Goal: Find specific page/section: Find specific page/section

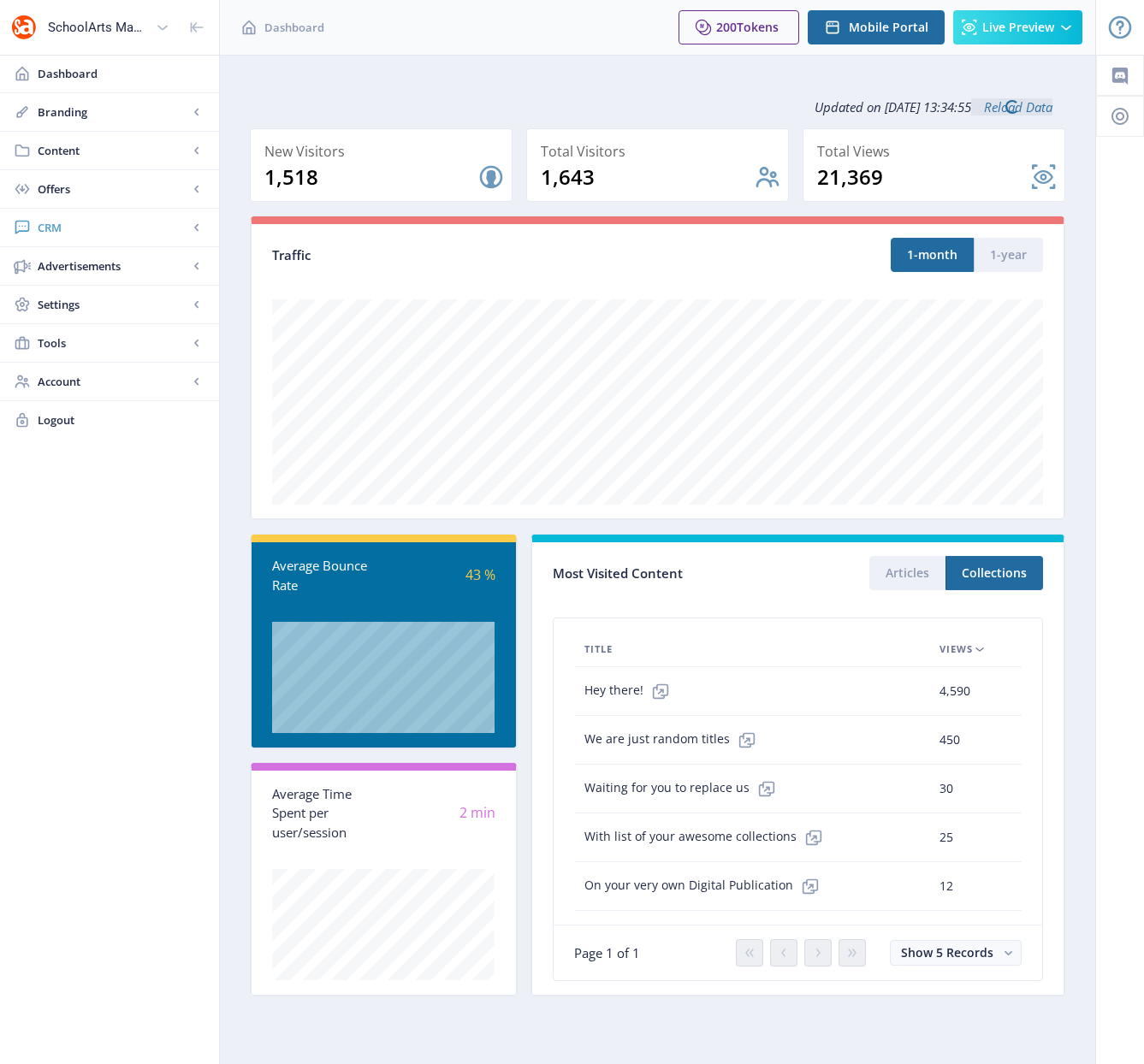
click at [55, 228] on span "CRM" at bounding box center [113, 228] width 151 height 18
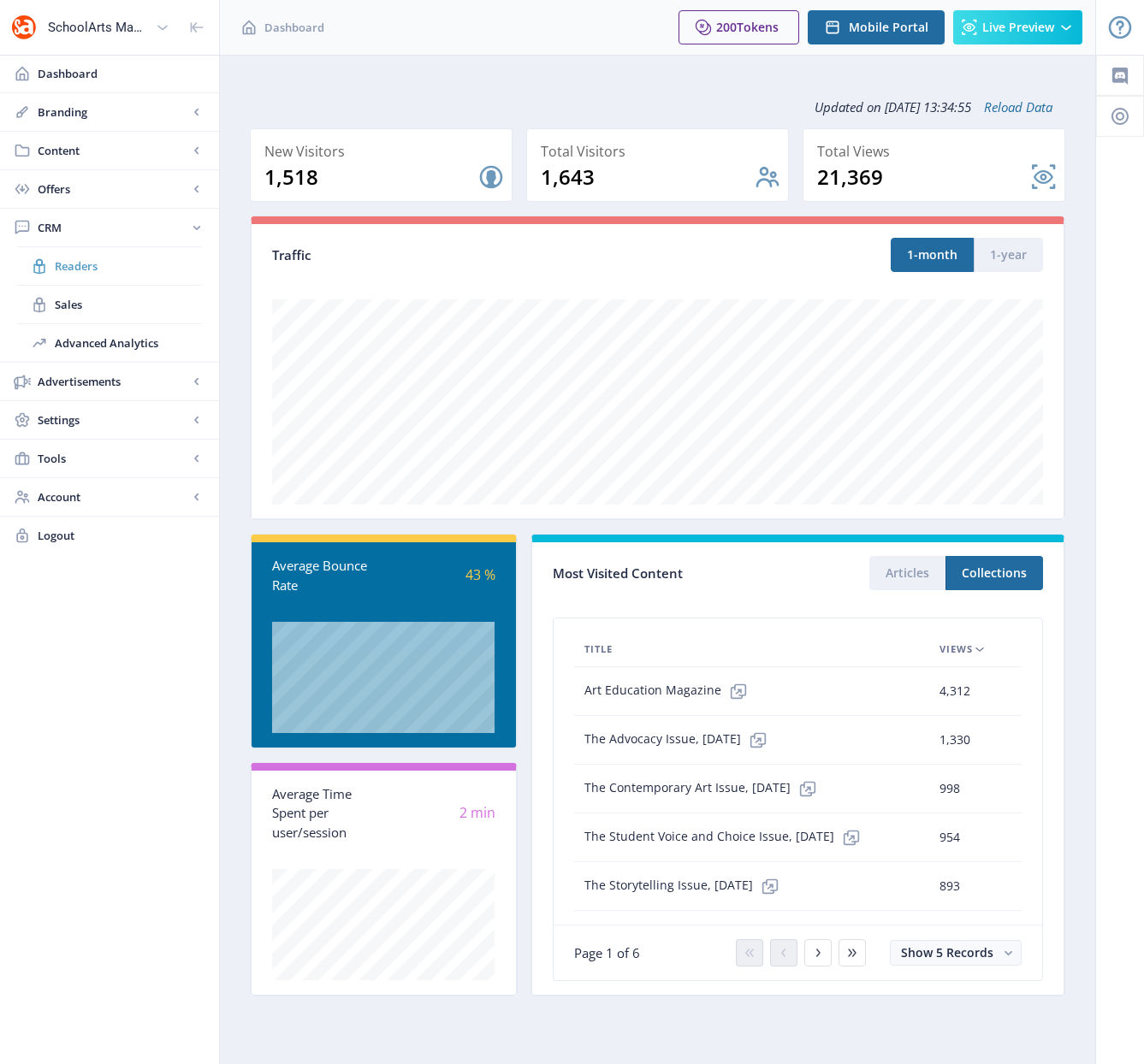
click at [83, 269] on span "Readers" at bounding box center [127, 266] width 147 height 18
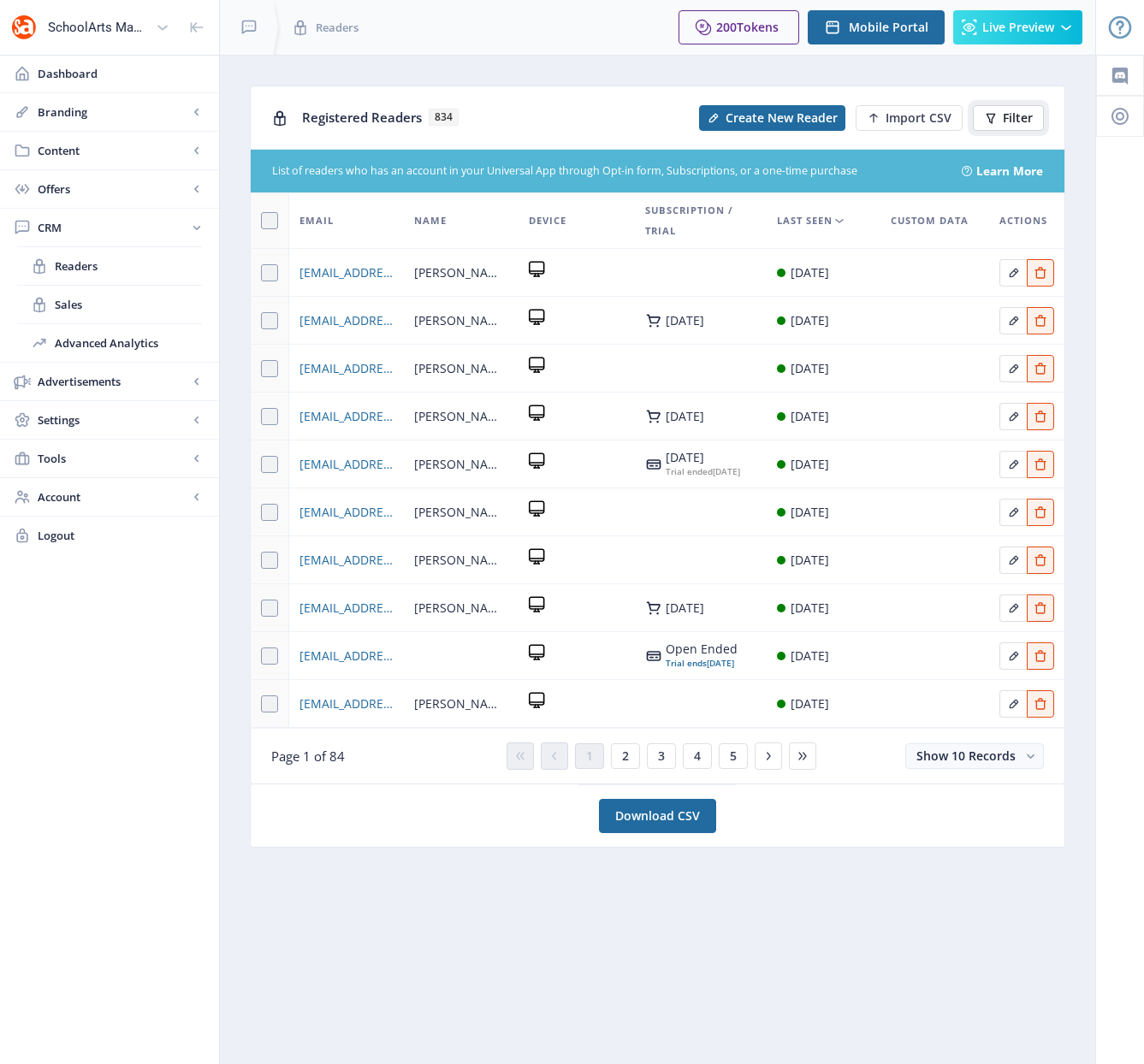
click at [1009, 122] on span "Filter" at bounding box center [1018, 118] width 30 height 14
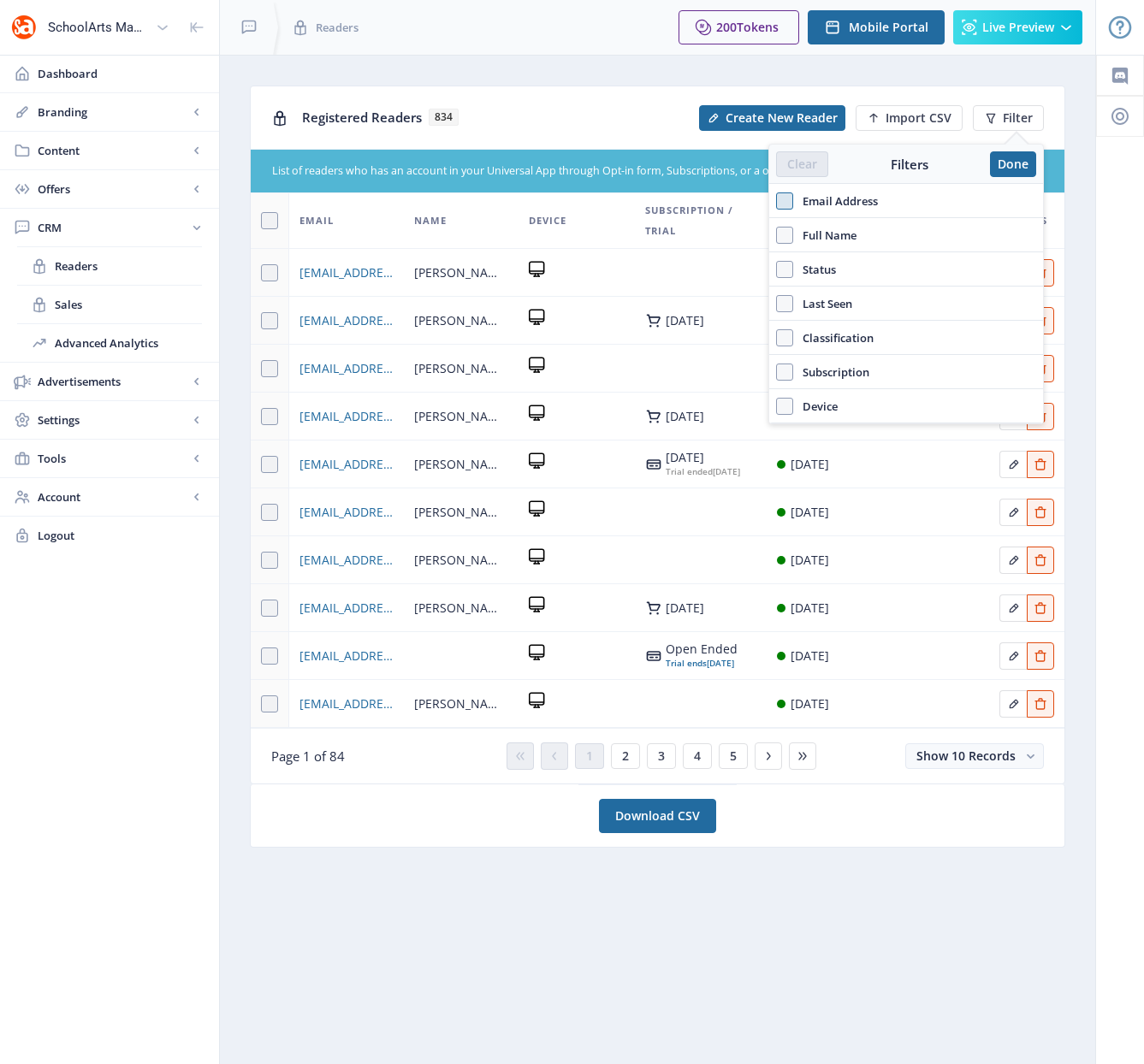
click at [785, 202] on span at bounding box center [785, 201] width 18 height 18
click at [776, 201] on input "Email Address" at bounding box center [776, 200] width 1 height 1
checkbox input "true"
click at [812, 247] on input "text" at bounding box center [906, 238] width 260 height 27
paste input "[EMAIL_ADDRESS][DOMAIN_NAME]"
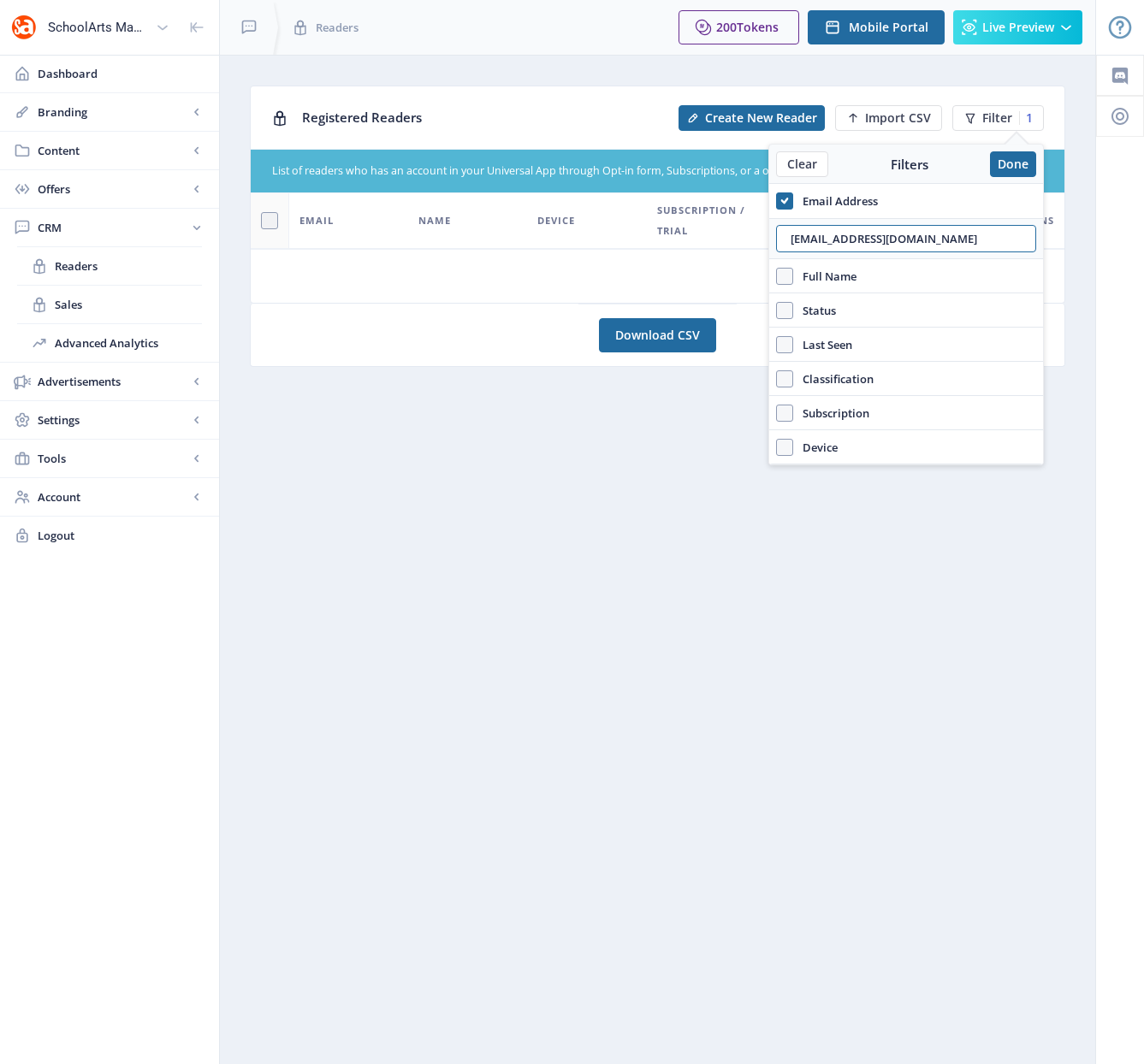
type input "[EMAIL_ADDRESS][DOMAIN_NAME]"
drag, startPoint x: 1025, startPoint y: 162, endPoint x: 995, endPoint y: 153, distance: 31.3
click at [1024, 162] on button "Done" at bounding box center [1012, 164] width 46 height 25
